Goal: Transaction & Acquisition: Purchase product/service

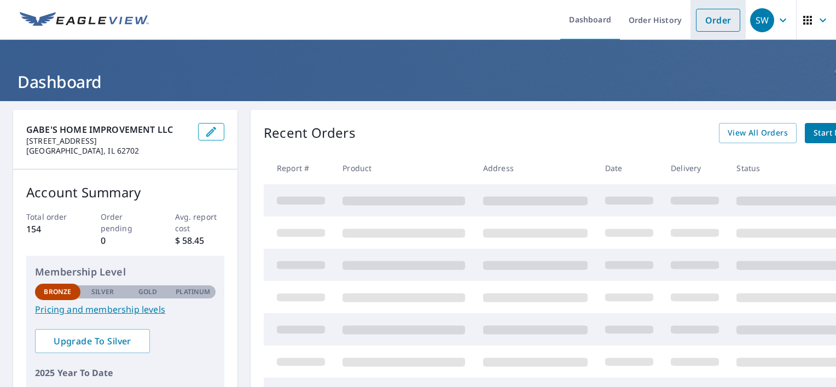
click at [704, 19] on link "Order" at bounding box center [718, 20] width 44 height 23
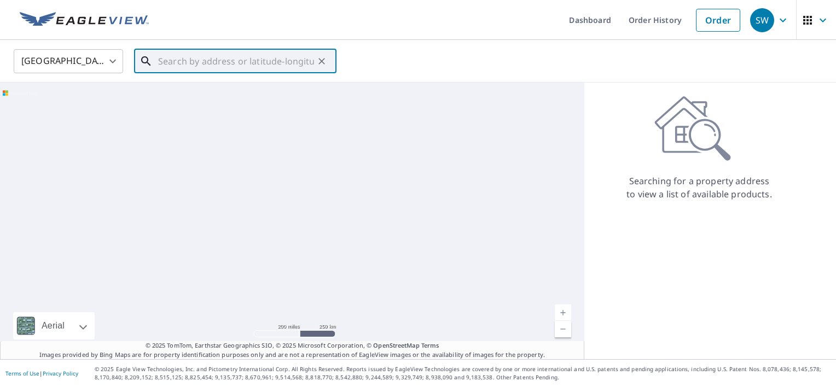
click at [272, 65] on input "text" at bounding box center [236, 61] width 156 height 31
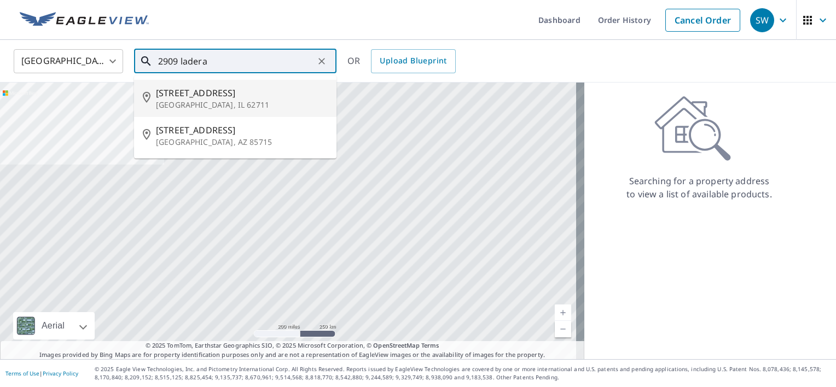
click at [228, 101] on p "[GEOGRAPHIC_DATA], IL 62711" at bounding box center [242, 105] width 172 height 11
type input "[STREET_ADDRESS][PERSON_NAME]"
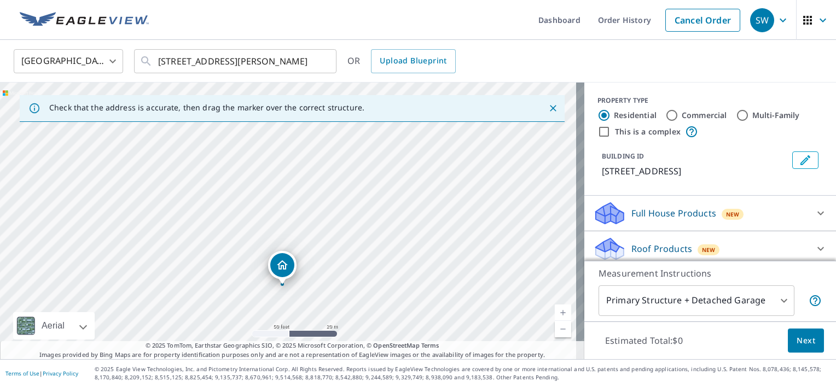
click at [282, 271] on div "Dropped pin, building 1, Residential property, 2909 Ladera Dr Springfield, IL 6…" at bounding box center [282, 265] width 24 height 24
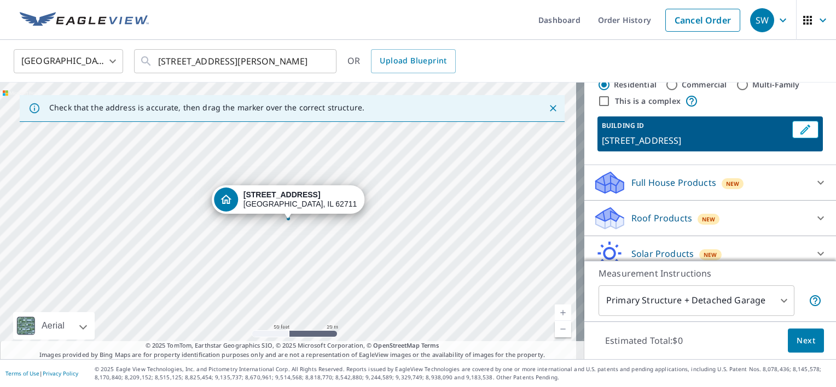
scroll to position [55, 0]
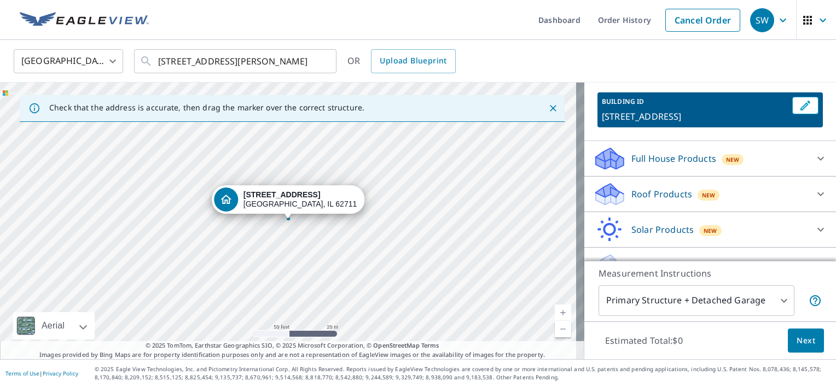
click at [662, 193] on p "Roof Products" at bounding box center [661, 194] width 61 height 13
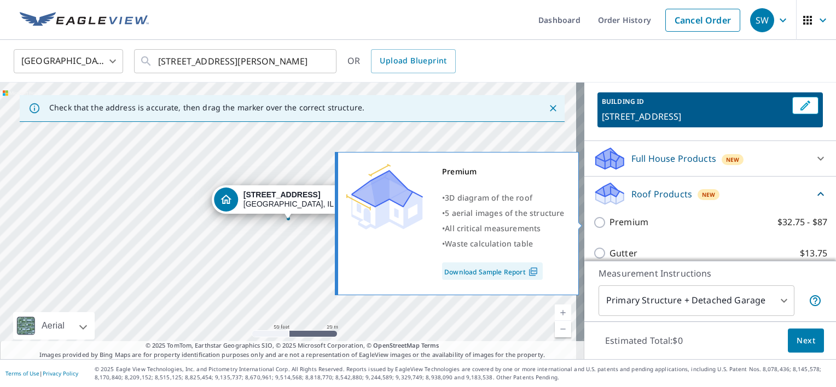
click at [593, 223] on input "Premium $32.75 - $87" at bounding box center [601, 222] width 16 height 13
checkbox input "true"
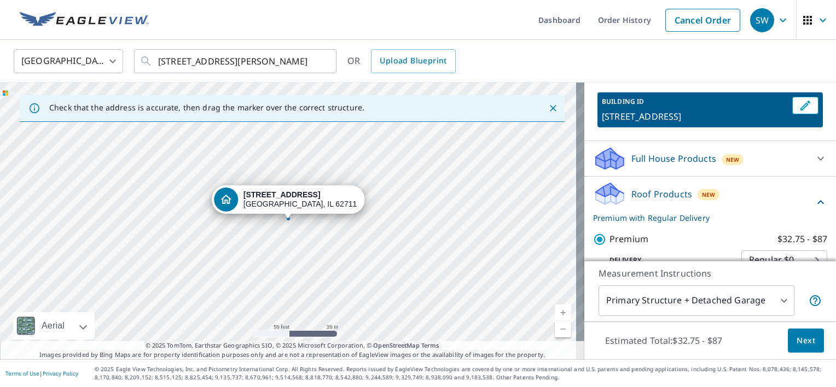
click at [803, 341] on span "Next" at bounding box center [806, 341] width 19 height 14
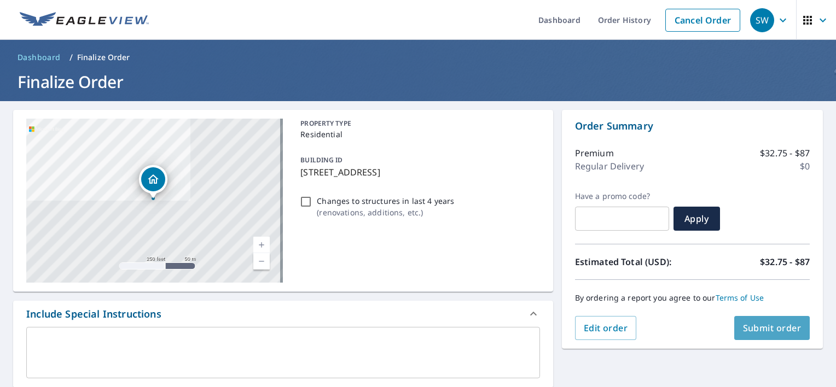
click at [782, 331] on span "Submit order" at bounding box center [772, 328] width 59 height 12
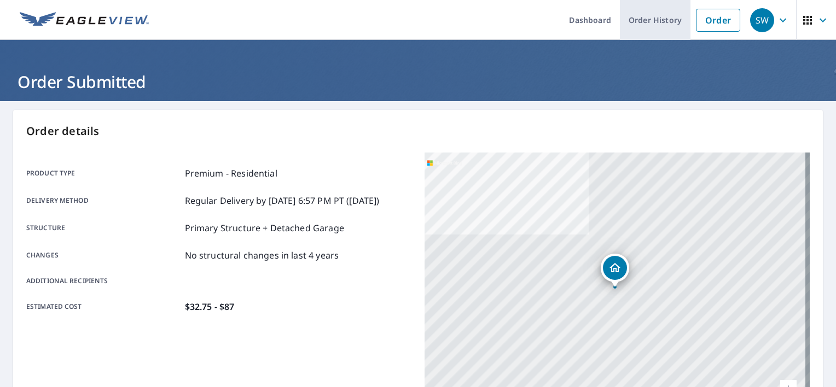
click at [654, 14] on link "Order History" at bounding box center [655, 20] width 71 height 40
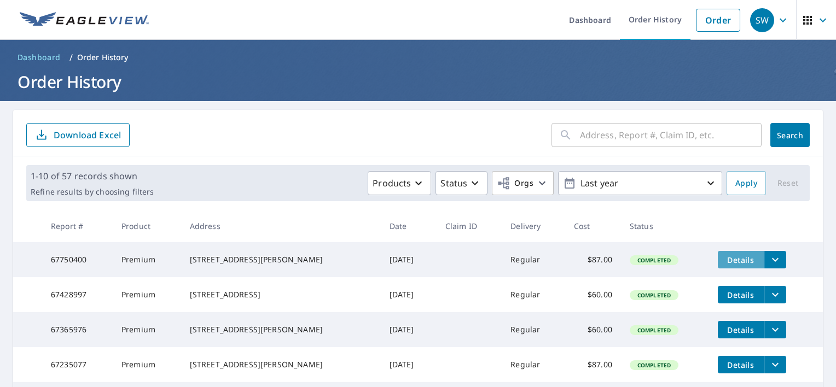
click at [735, 260] on span "Details" at bounding box center [740, 260] width 33 height 10
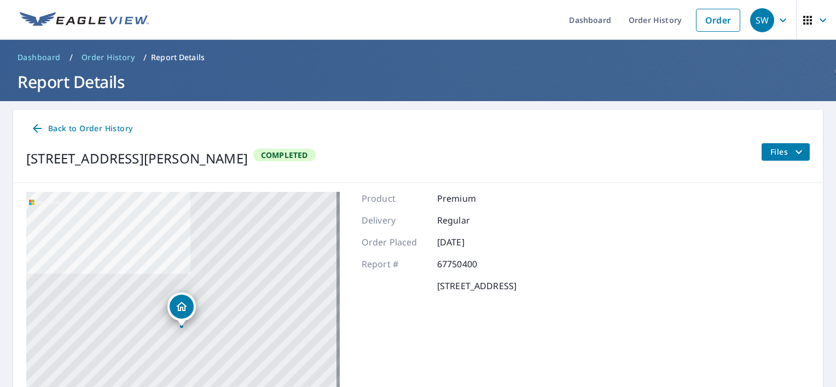
click at [772, 146] on span "Files" at bounding box center [787, 152] width 35 height 13
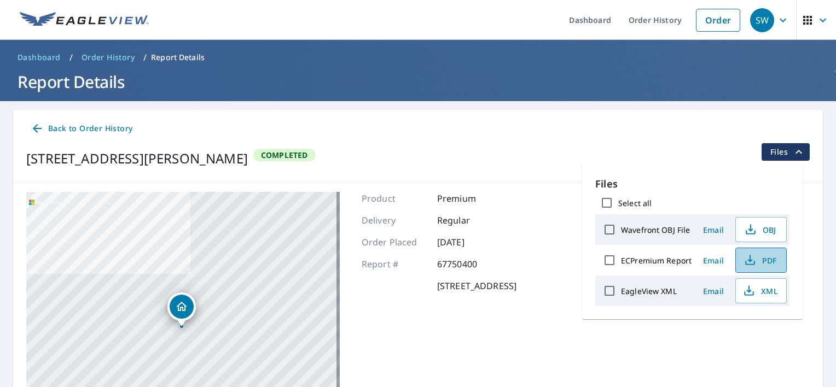
click at [770, 256] on span "PDF" at bounding box center [760, 260] width 35 height 13
drag, startPoint x: 673, startPoint y: 374, endPoint x: 672, endPoint y: 368, distance: 6.1
click at [673, 372] on div "[STREET_ADDRESS][PERSON_NAME] Aerial Road A standard road map Aerial A detailed…" at bounding box center [418, 328] width 810 height 291
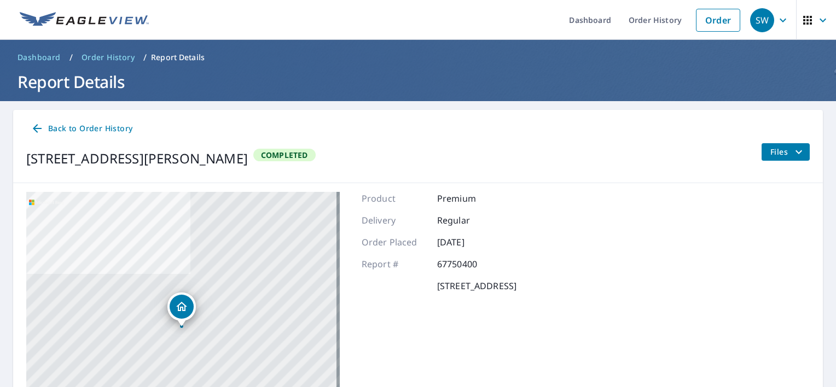
click at [771, 153] on span "Files" at bounding box center [787, 152] width 35 height 13
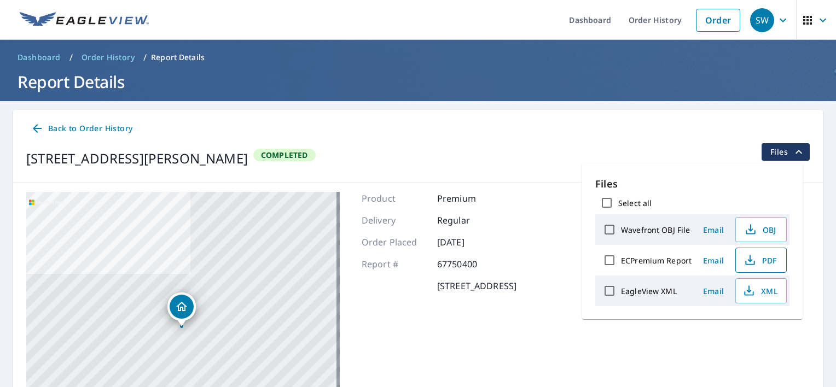
click at [770, 258] on span "PDF" at bounding box center [760, 260] width 35 height 13
